Goal: Task Accomplishment & Management: Use online tool/utility

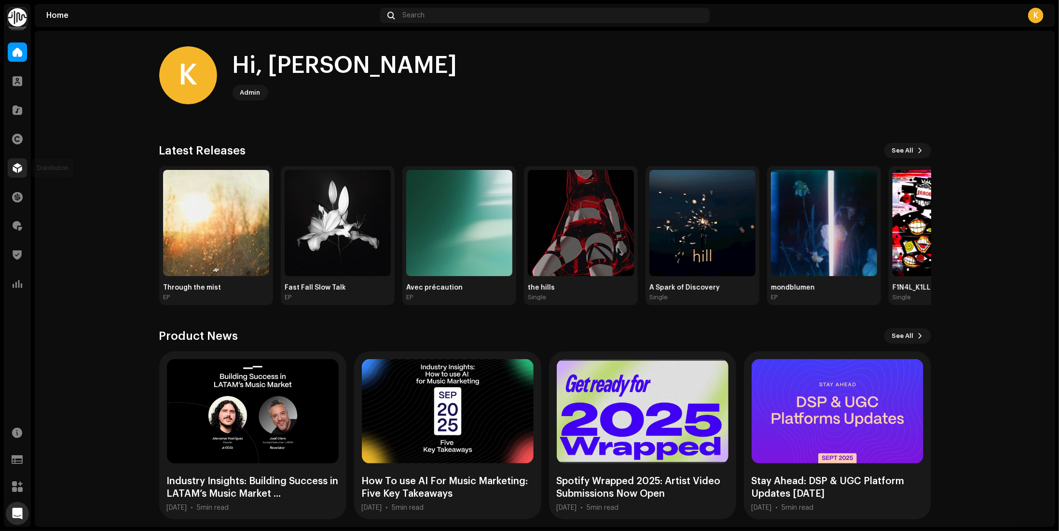
click at [16, 165] on span at bounding box center [18, 168] width 10 height 8
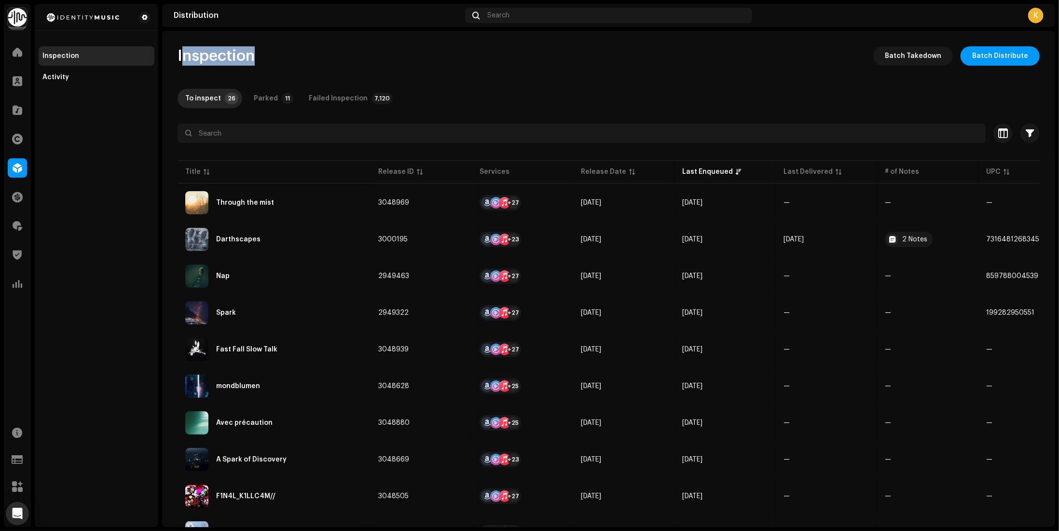
drag, startPoint x: 197, startPoint y: 49, endPoint x: 368, endPoint y: 67, distance: 171.8
click at [428, 177] on th "Release ID" at bounding box center [421, 171] width 101 height 23
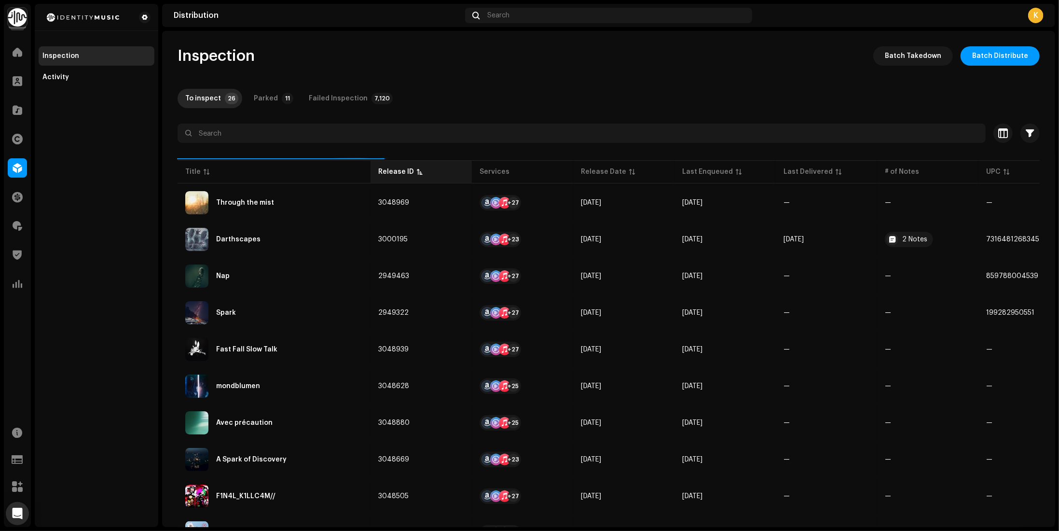
click at [428, 177] on th "Release ID" at bounding box center [421, 171] width 101 height 23
